Goal: Check status: Check status

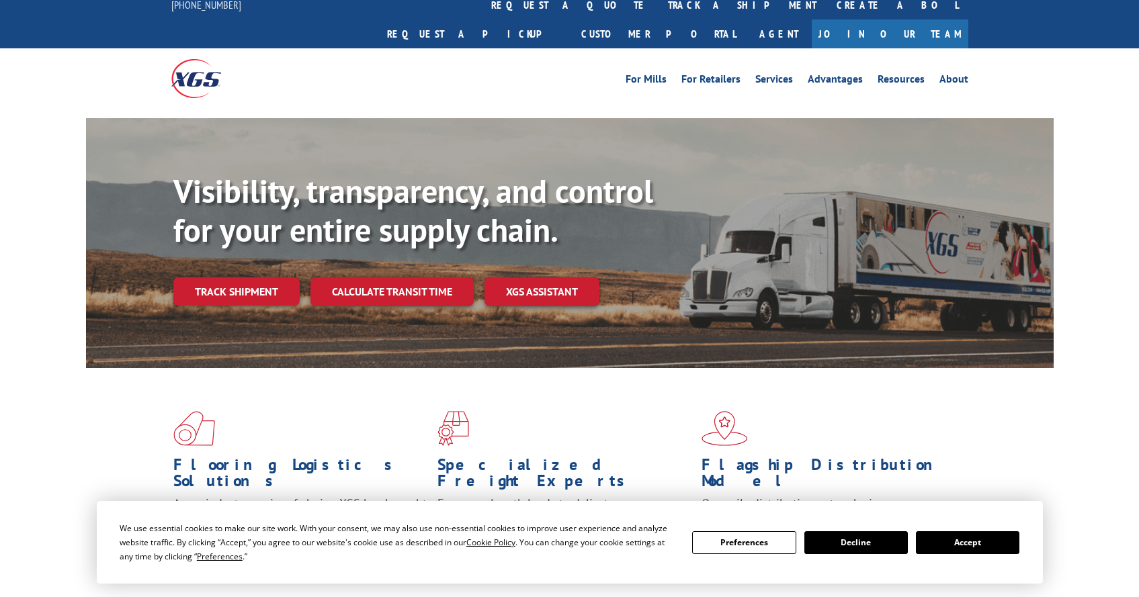
scroll to position [24, 0]
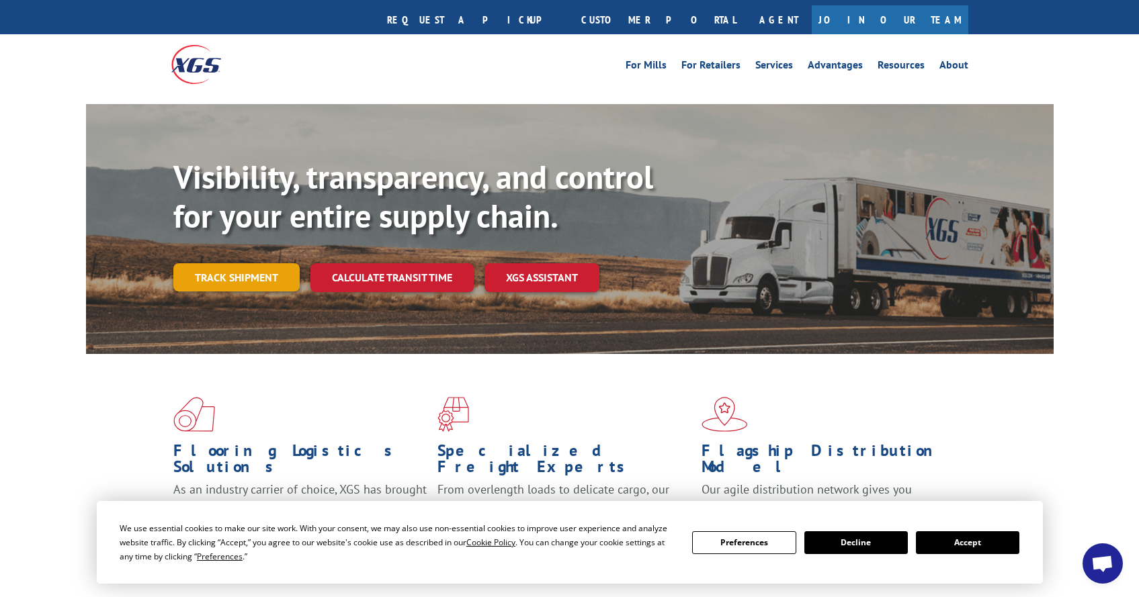
click at [282, 263] on link "Track shipment" at bounding box center [236, 277] width 126 height 28
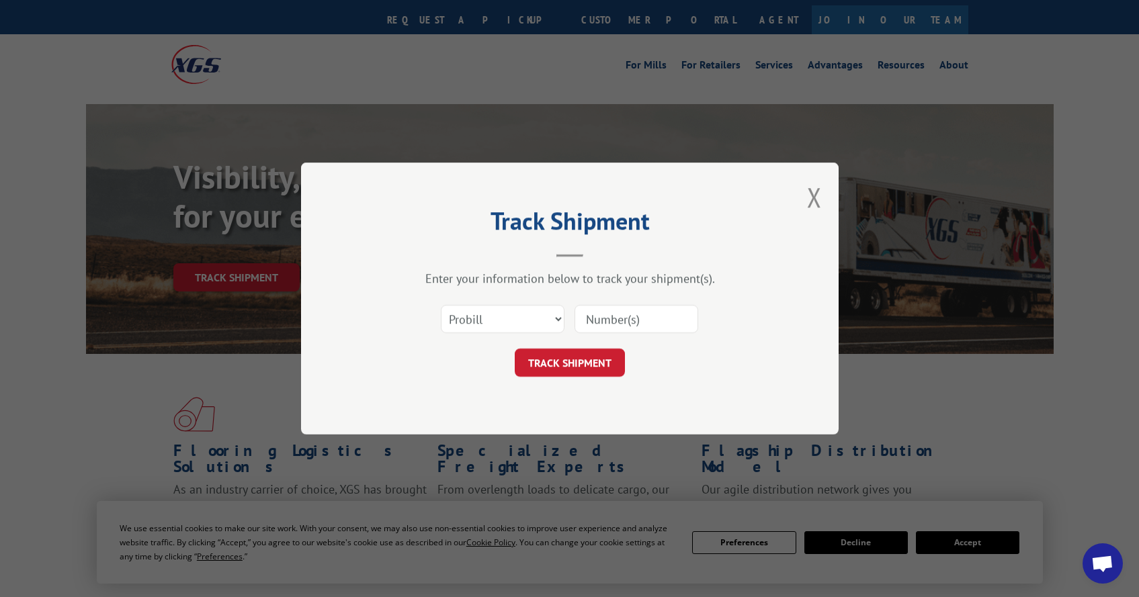
click at [617, 322] on input at bounding box center [636, 319] width 124 height 28
paste input "1002258538"
type input "1002258538"
click at [564, 367] on button "TRACK SHIPMENT" at bounding box center [570, 363] width 110 height 28
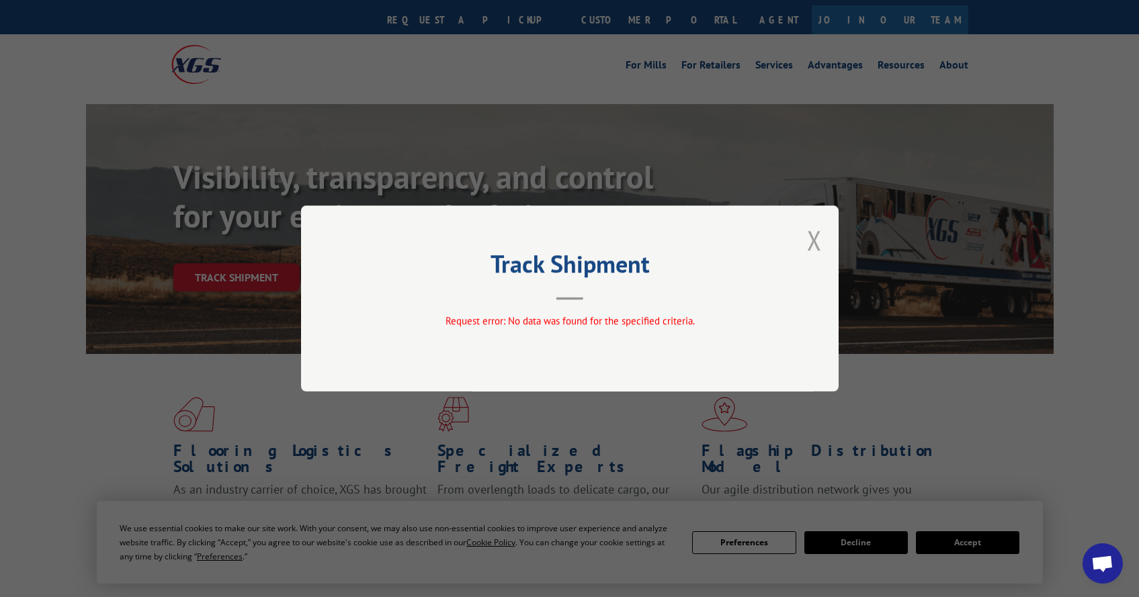
click at [815, 244] on button "Close modal" at bounding box center [814, 240] width 15 height 36
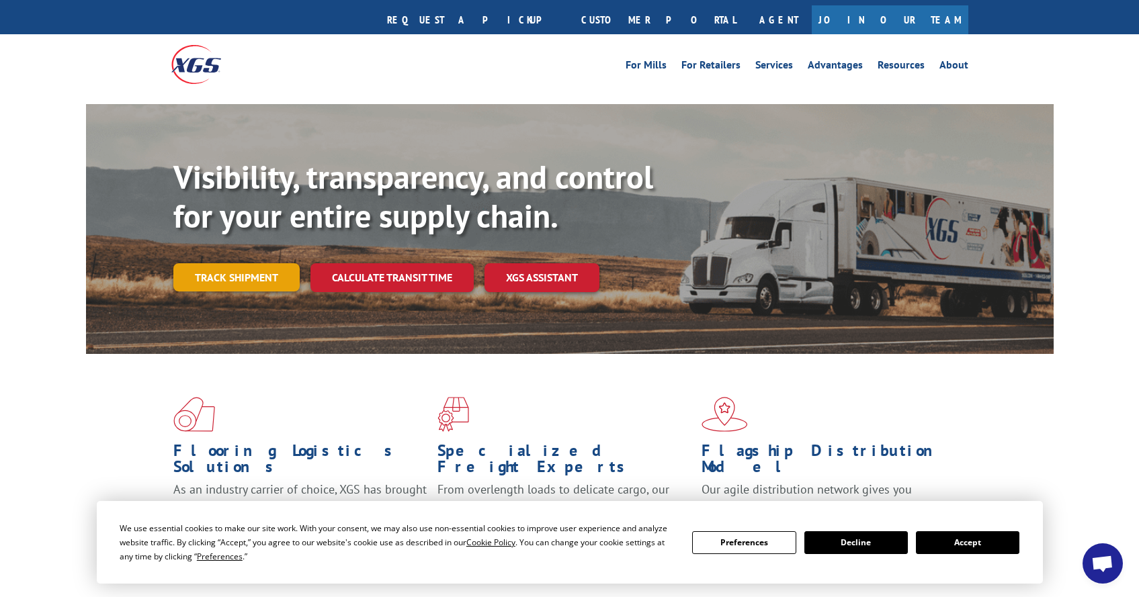
click at [233, 263] on link "Track shipment" at bounding box center [236, 277] width 126 height 28
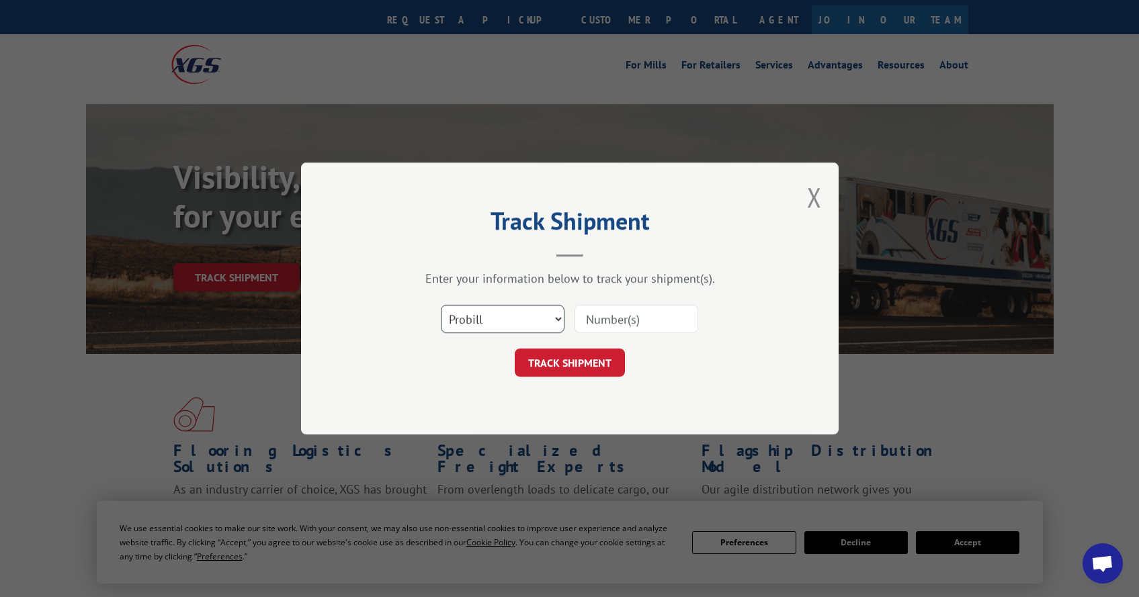
click at [523, 317] on select "Select category... Probill BOL PO" at bounding box center [503, 319] width 124 height 28
select select "bol"
paste input "1002258538"
type input "1002258538"
click at [570, 367] on button "TRACK SHIPMENT" at bounding box center [570, 363] width 110 height 28
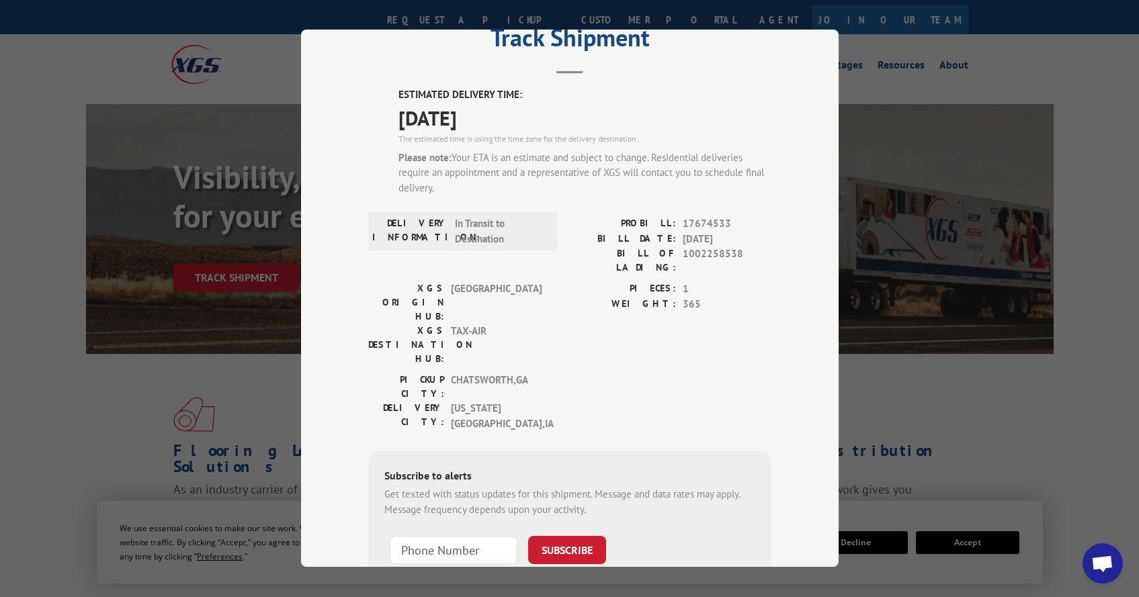
scroll to position [51, 0]
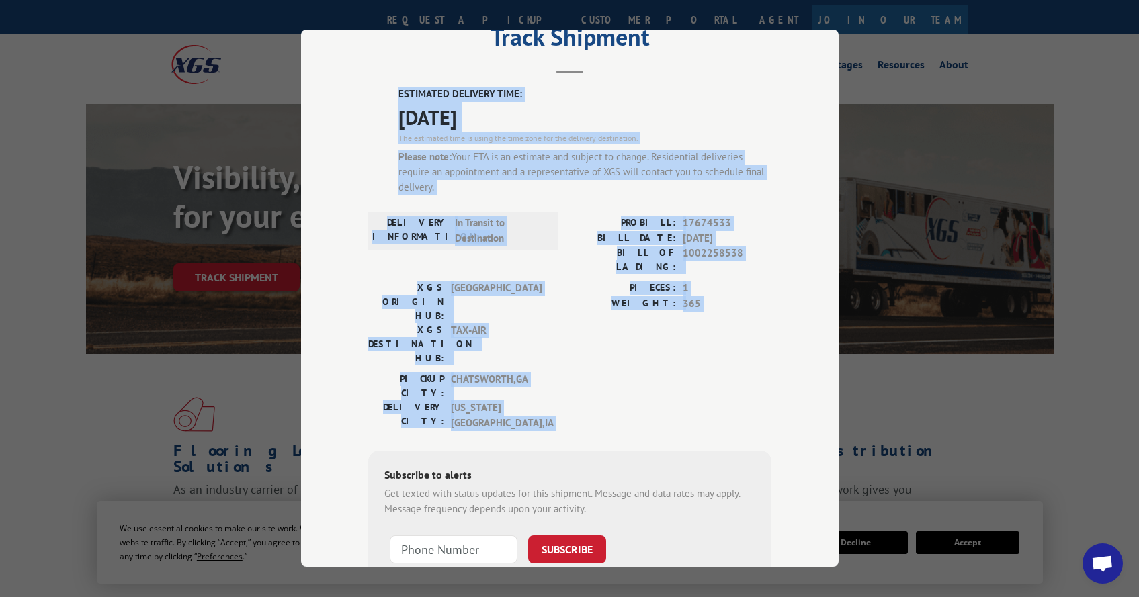
drag, startPoint x: 390, startPoint y: 90, endPoint x: 682, endPoint y: 357, distance: 396.1
click at [682, 357] on div "ESTIMATED DELIVERY TIME: [DATE] The estimated time is using the time zone for t…" at bounding box center [569, 360] width 403 height 547
copy div "ESTIMATED DELIVERY TIME: [DATE] The estimated time is using the time zone for t…"
